Goal: Transaction & Acquisition: Book appointment/travel/reservation

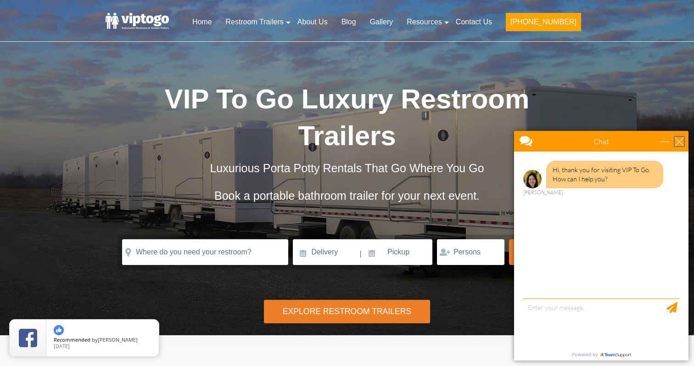
click at [681, 140] on div "close" at bounding box center [679, 141] width 9 height 9
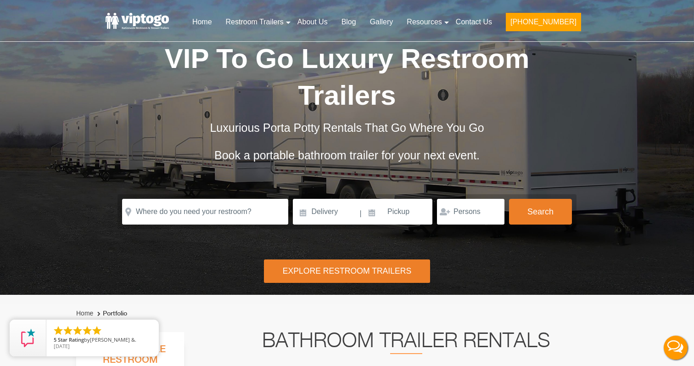
scroll to position [43, 0]
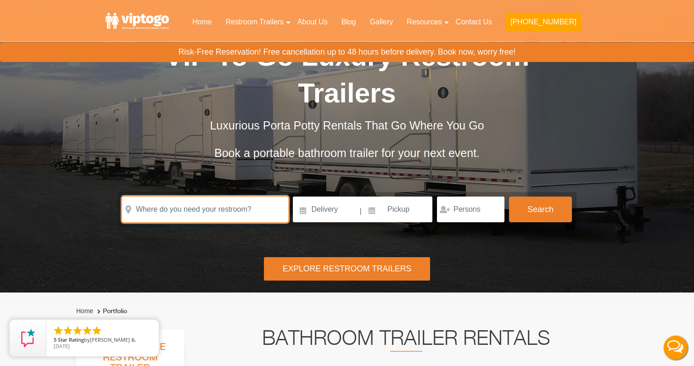
click at [235, 209] on input "text" at bounding box center [205, 209] width 166 height 26
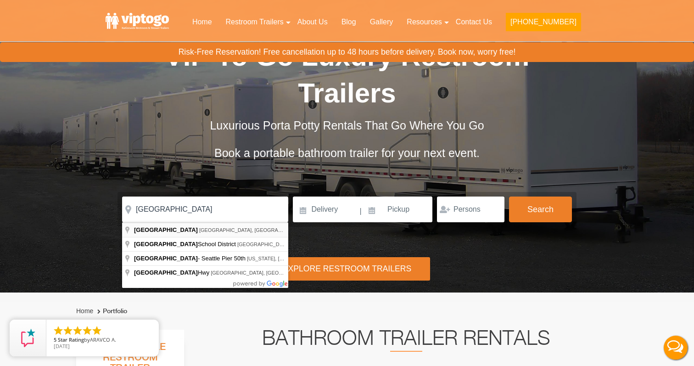
type input "Vashon Island, WA, USA"
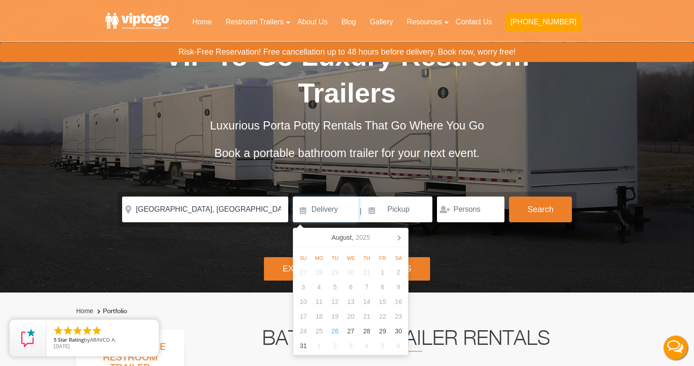
click at [328, 213] on input at bounding box center [326, 209] width 66 height 26
click at [400, 238] on icon at bounding box center [399, 237] width 2 height 5
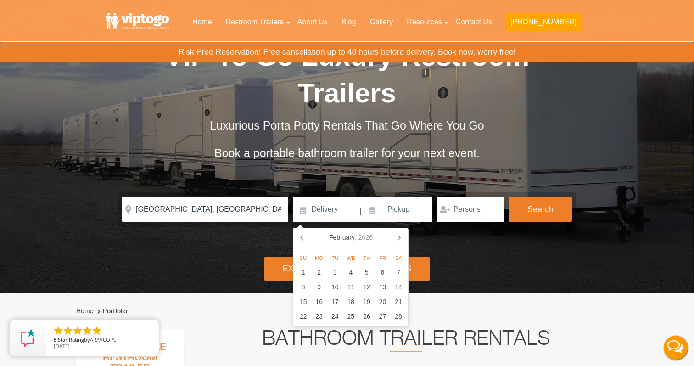
click at [400, 238] on icon at bounding box center [399, 237] width 2 height 5
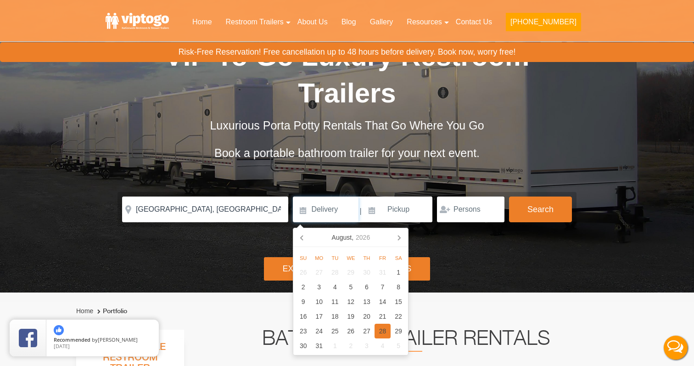
click at [379, 333] on div "28" at bounding box center [383, 331] width 16 height 15
type input "[DATE]"
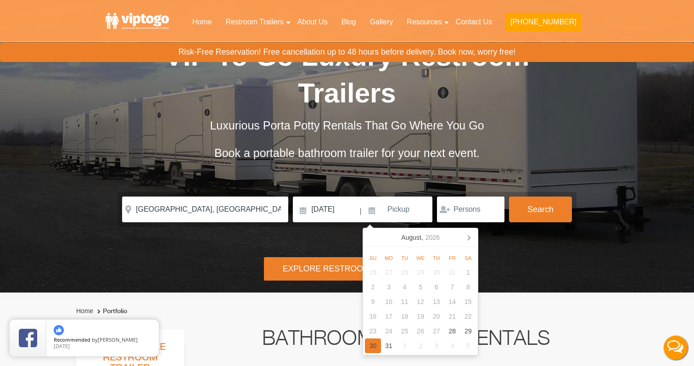
click at [369, 343] on div "30" at bounding box center [373, 345] width 16 height 15
type input "[DATE]"
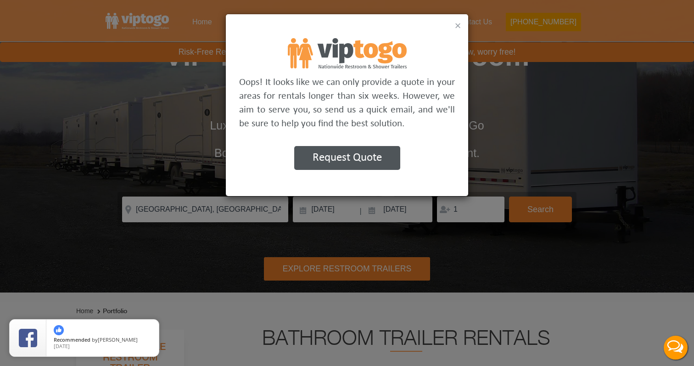
click at [458, 22] on button "×" at bounding box center [458, 25] width 6 height 11
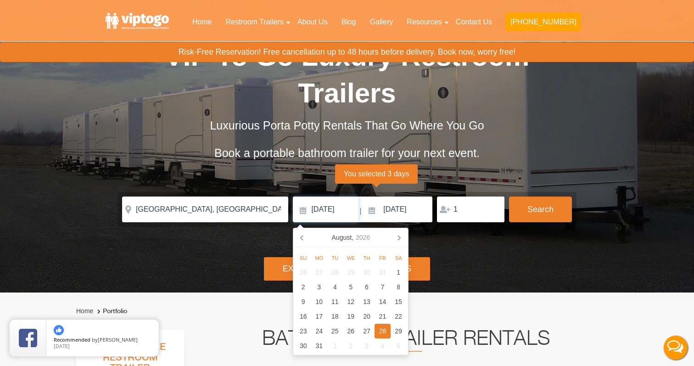
click at [346, 205] on input "[DATE]" at bounding box center [326, 209] width 66 height 26
click at [469, 212] on input "1" at bounding box center [470, 209] width 67 height 26
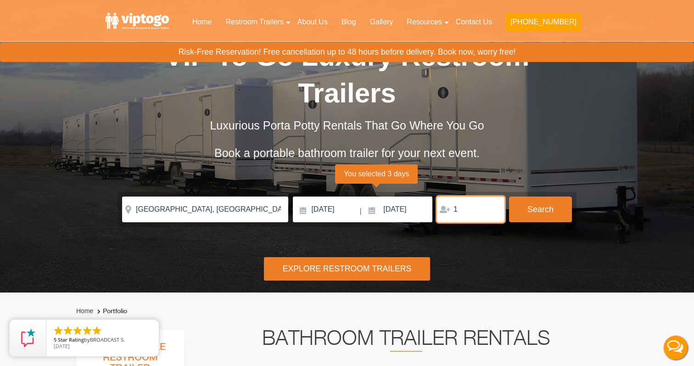
drag, startPoint x: 475, startPoint y: 211, endPoint x: 433, endPoint y: 211, distance: 42.2
click at [433, 211] on div "Please Input Valid address with zipcode Please Input Valid address with zipcode…" at bounding box center [347, 209] width 450 height 26
type input "2"
type input "190"
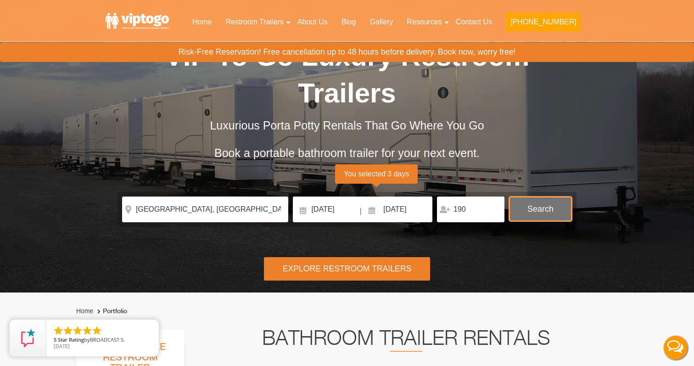
click at [533, 212] on button "Search" at bounding box center [540, 208] width 63 height 25
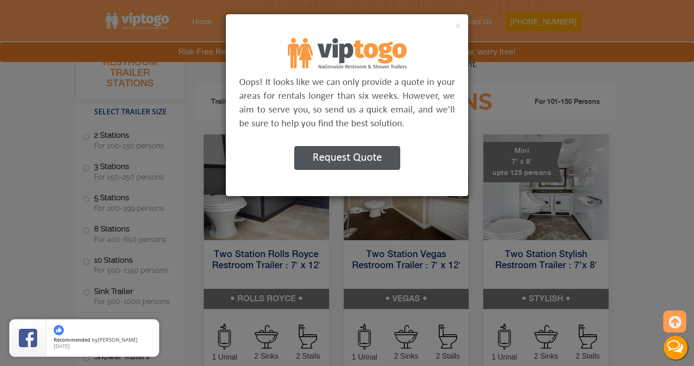
scroll to position [372, 0]
click at [456, 23] on button "×" at bounding box center [458, 25] width 6 height 11
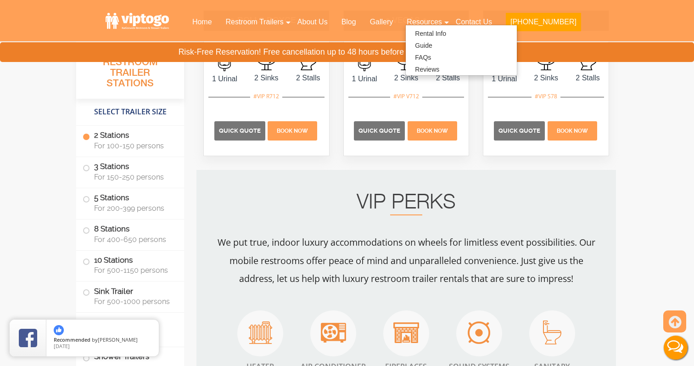
scroll to position [612, 0]
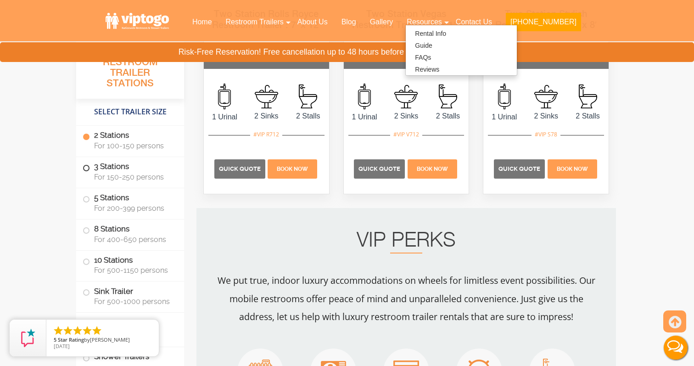
click at [103, 169] on label "3 Stations For 150-250 persons" at bounding box center [130, 171] width 95 height 28
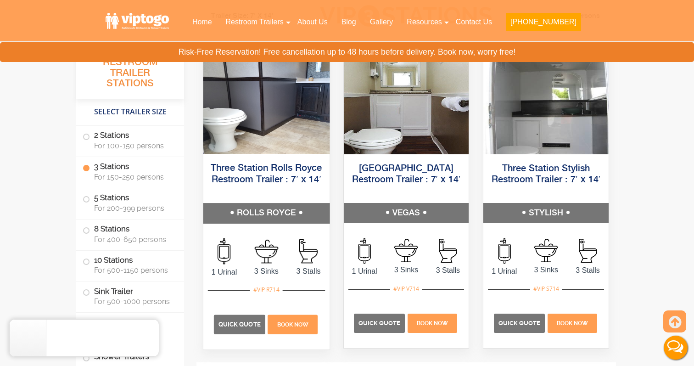
scroll to position [1061, 0]
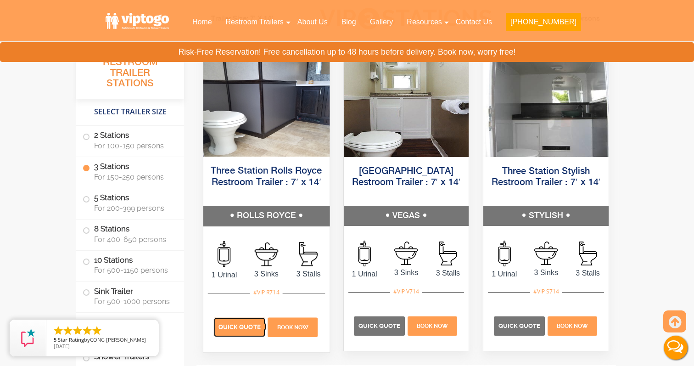
click at [227, 329] on span "Quick Quote" at bounding box center [239, 326] width 42 height 7
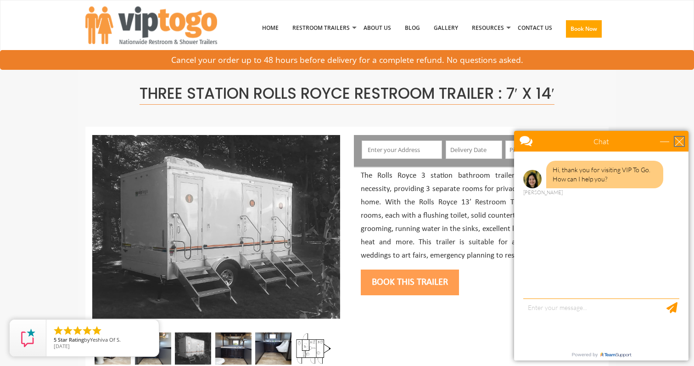
click at [680, 138] on div "close" at bounding box center [679, 141] width 9 height 9
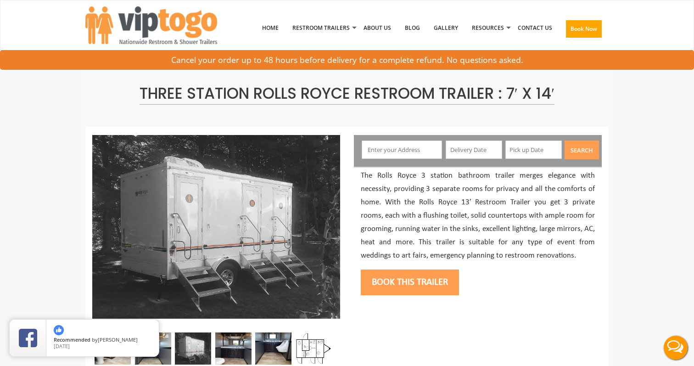
click at [422, 151] on input "text" at bounding box center [402, 149] width 81 height 18
type input "[GEOGRAPHIC_DATA], [GEOGRAPHIC_DATA], [GEOGRAPHIC_DATA], [GEOGRAPHIC_DATA]"
click at [486, 150] on input "text" at bounding box center [474, 149] width 56 height 18
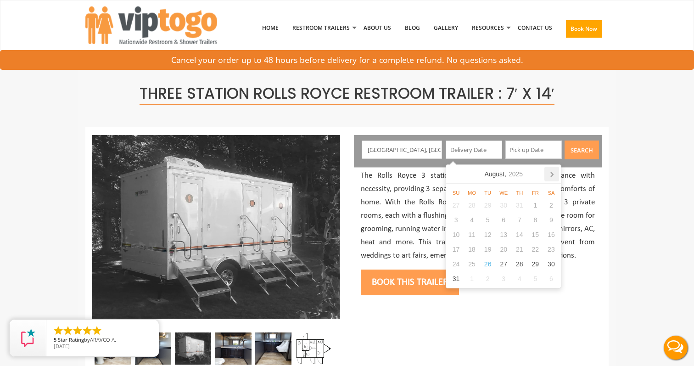
click at [550, 176] on icon at bounding box center [551, 174] width 15 height 15
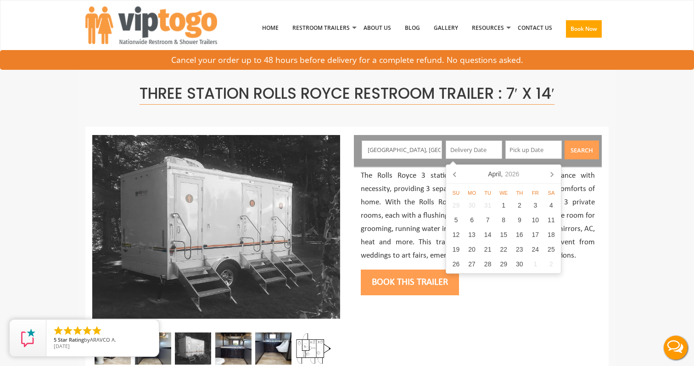
click at [550, 176] on icon at bounding box center [551, 174] width 15 height 15
click at [537, 262] on div "28" at bounding box center [535, 264] width 16 height 15
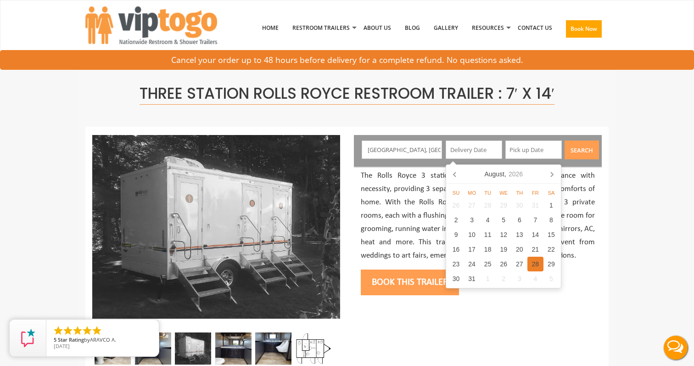
type input "[DATE]"
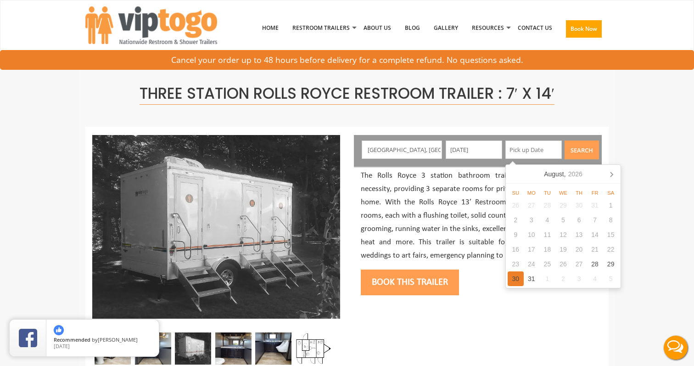
click at [514, 280] on div "30" at bounding box center [516, 278] width 16 height 15
type input "[DATE]"
click at [579, 151] on button "Search" at bounding box center [582, 149] width 34 height 19
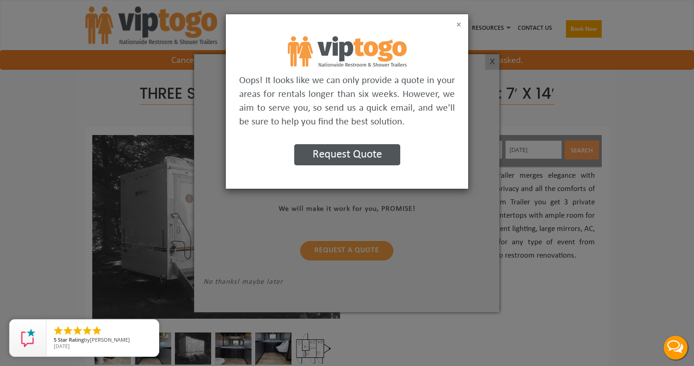
click at [459, 23] on button "×" at bounding box center [458, 24] width 5 height 9
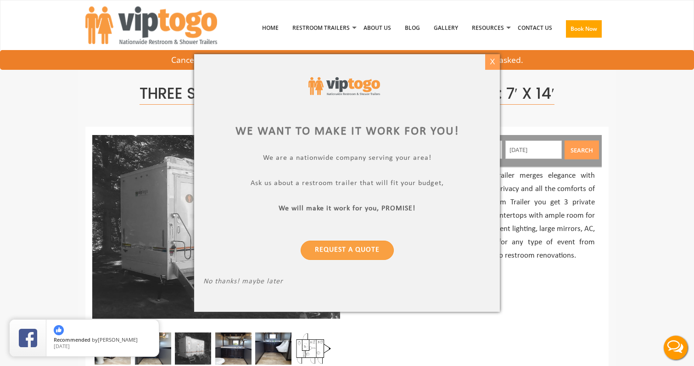
click at [489, 65] on div "X" at bounding box center [492, 62] width 14 height 16
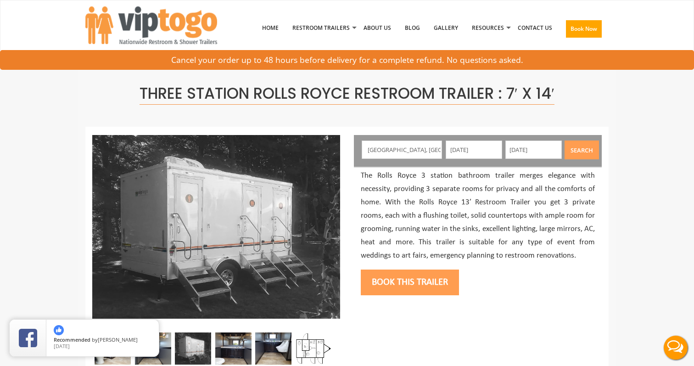
click at [474, 151] on input "[DATE]" at bounding box center [474, 149] width 56 height 18
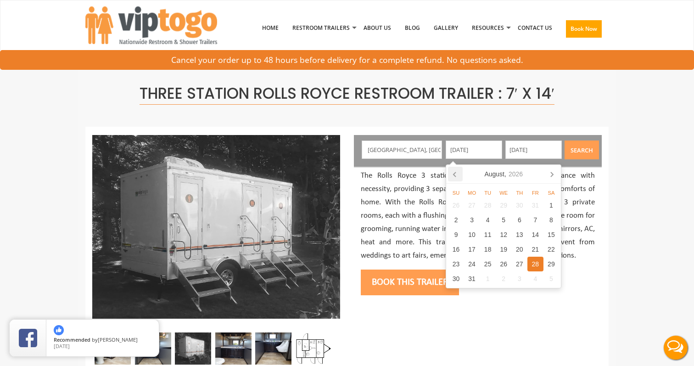
click at [453, 174] on icon at bounding box center [454, 174] width 2 height 5
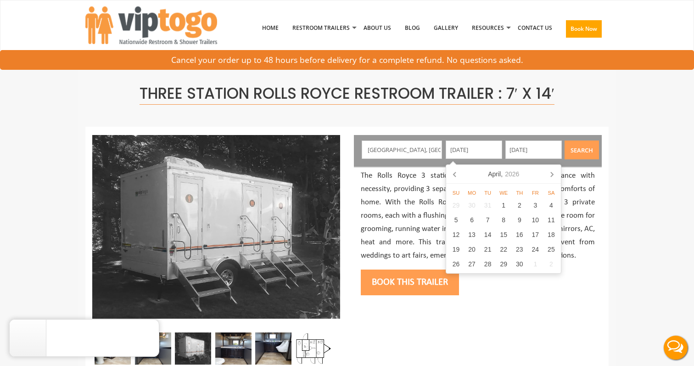
click at [453, 174] on icon at bounding box center [454, 174] width 2 height 5
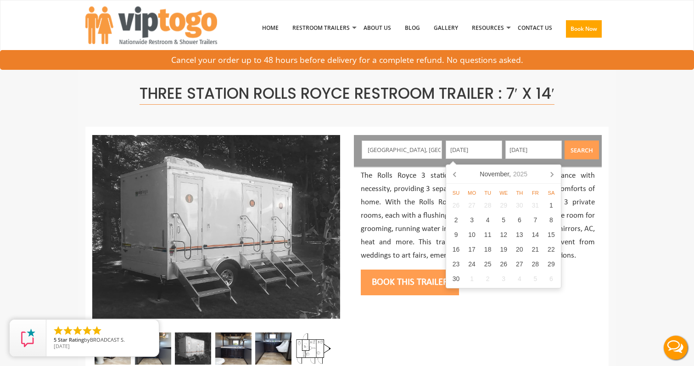
click at [453, 174] on icon at bounding box center [454, 174] width 2 height 5
click at [453, 174] on nav "[DATE]" at bounding box center [503, 174] width 115 height 19
click at [531, 267] on div "29" at bounding box center [535, 264] width 16 height 15
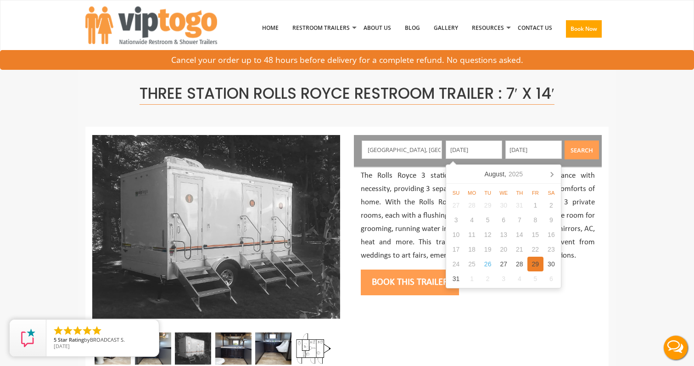
type input "[DATE]"
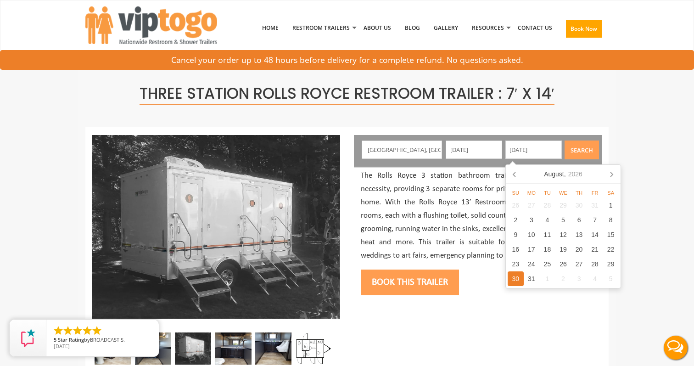
click at [513, 282] on div "30" at bounding box center [516, 278] width 16 height 15
click at [517, 277] on div "30" at bounding box center [516, 278] width 16 height 15
type input "[DATE]"
click at [469, 150] on input "[DATE]" at bounding box center [474, 149] width 56 height 18
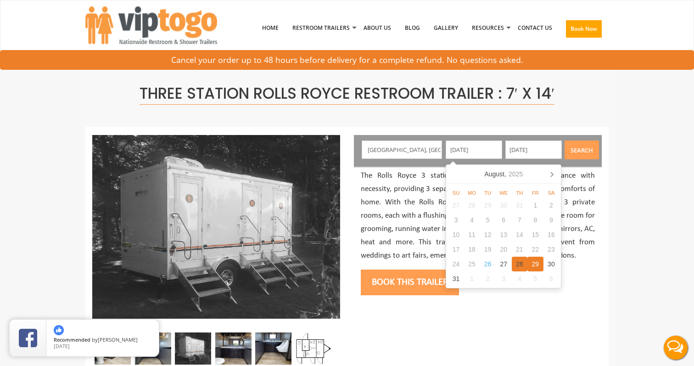
click at [515, 264] on div "28" at bounding box center [520, 264] width 16 height 15
type input "[DATE]"
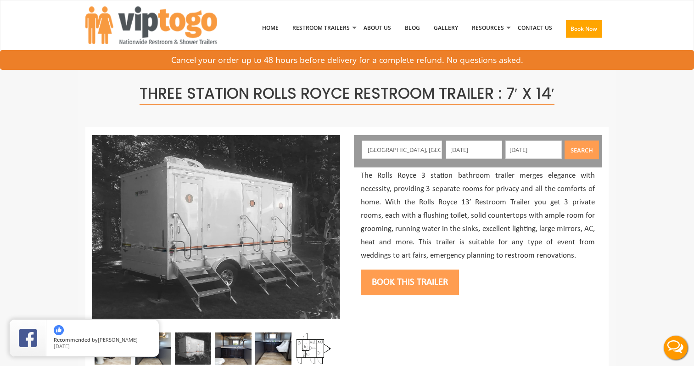
click at [589, 147] on button "Search" at bounding box center [582, 149] width 34 height 19
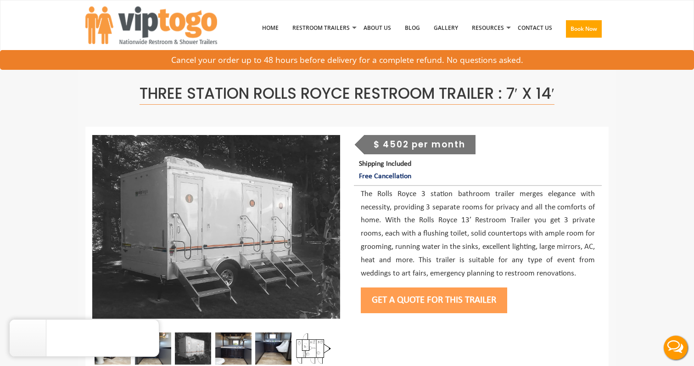
click at [391, 144] on div "$ 4502 per month" at bounding box center [420, 144] width 112 height 19
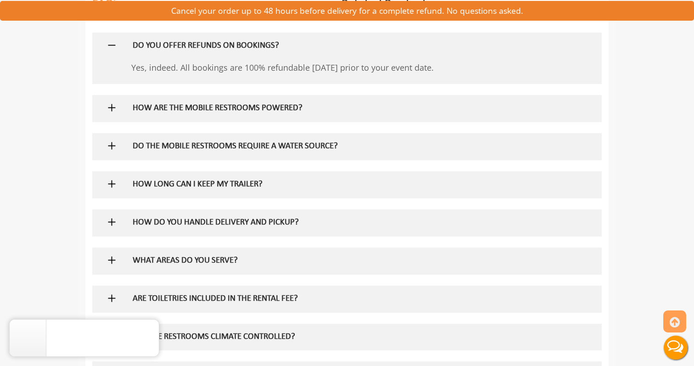
scroll to position [1001, 0]
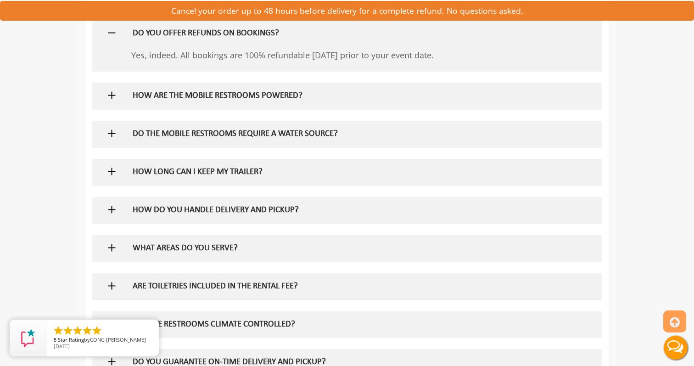
click at [319, 130] on h5 "DO THE MOBILE RESTROOMS REQUIRE A WATER SOURCE?" at bounding box center [332, 134] width 399 height 10
